Goal: Navigation & Orientation: Find specific page/section

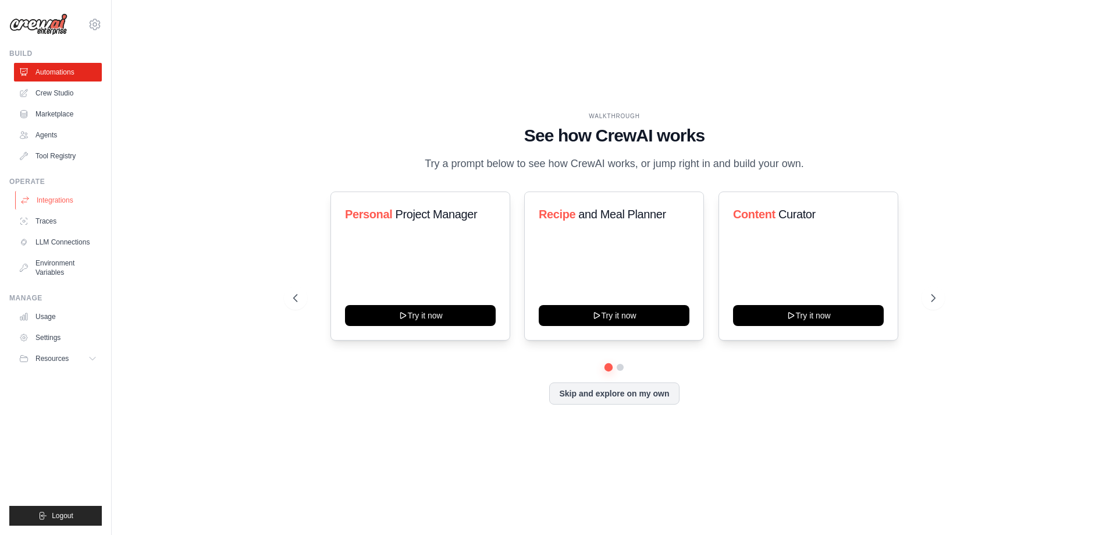
click at [54, 194] on link "Integrations" at bounding box center [59, 200] width 88 height 19
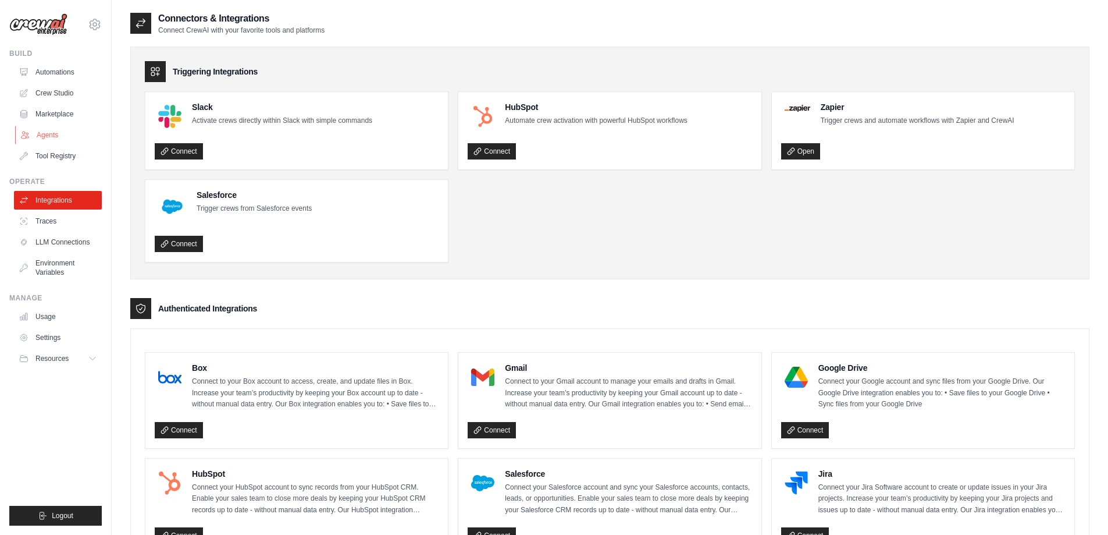
click at [63, 133] on link "Agents" at bounding box center [59, 135] width 88 height 19
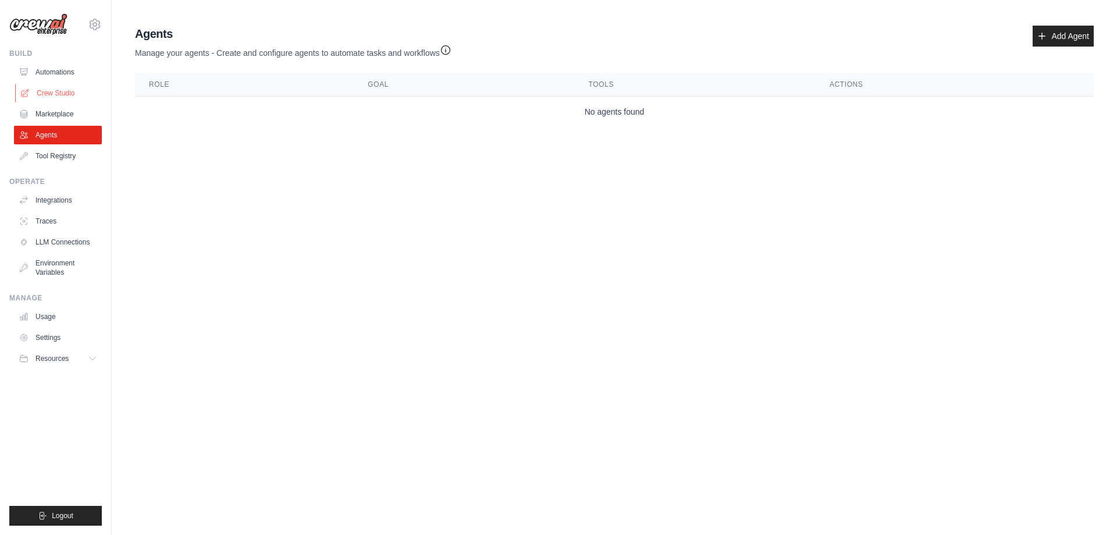
click at [59, 91] on link "Crew Studio" at bounding box center [59, 93] width 88 height 19
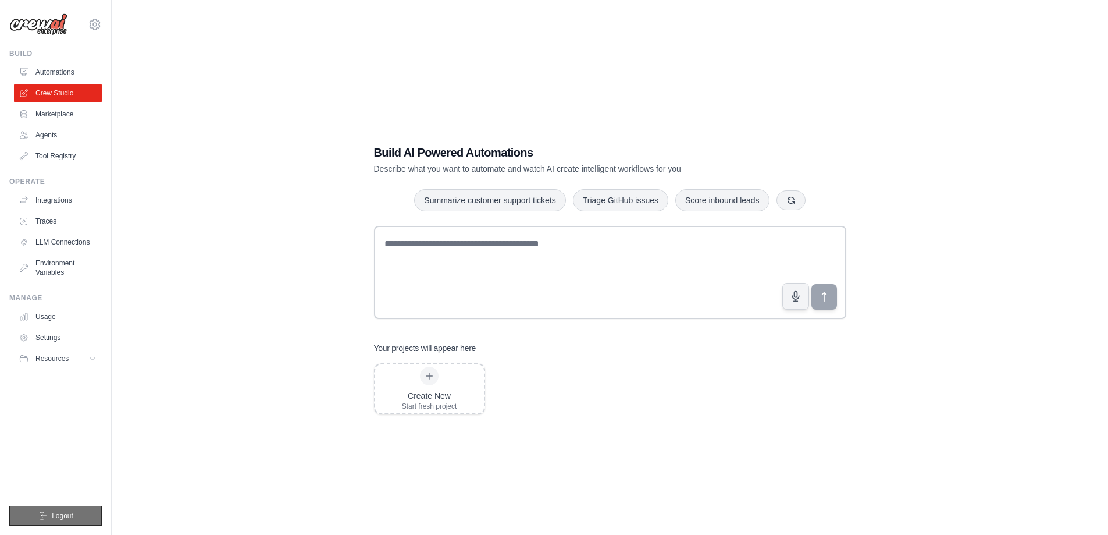
click at [73, 507] on button "Logout" at bounding box center [55, 516] width 93 height 20
click at [44, 513] on icon "submit" at bounding box center [42, 515] width 9 height 9
